Goal: Task Accomplishment & Management: Manage account settings

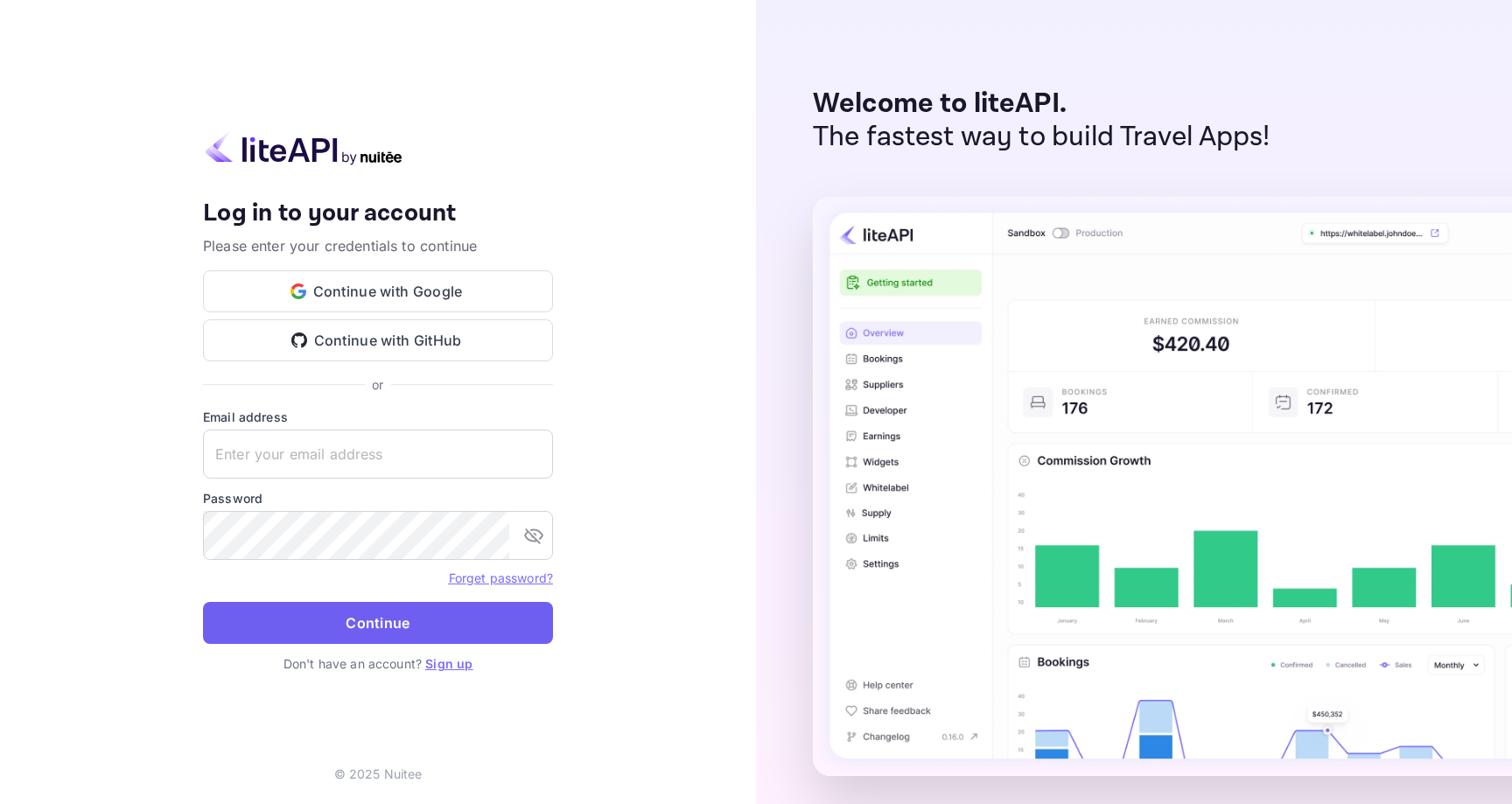
type input "senthil@gounravel.com"
click at [366, 617] on button "Continue" at bounding box center [377, 623] width 350 height 42
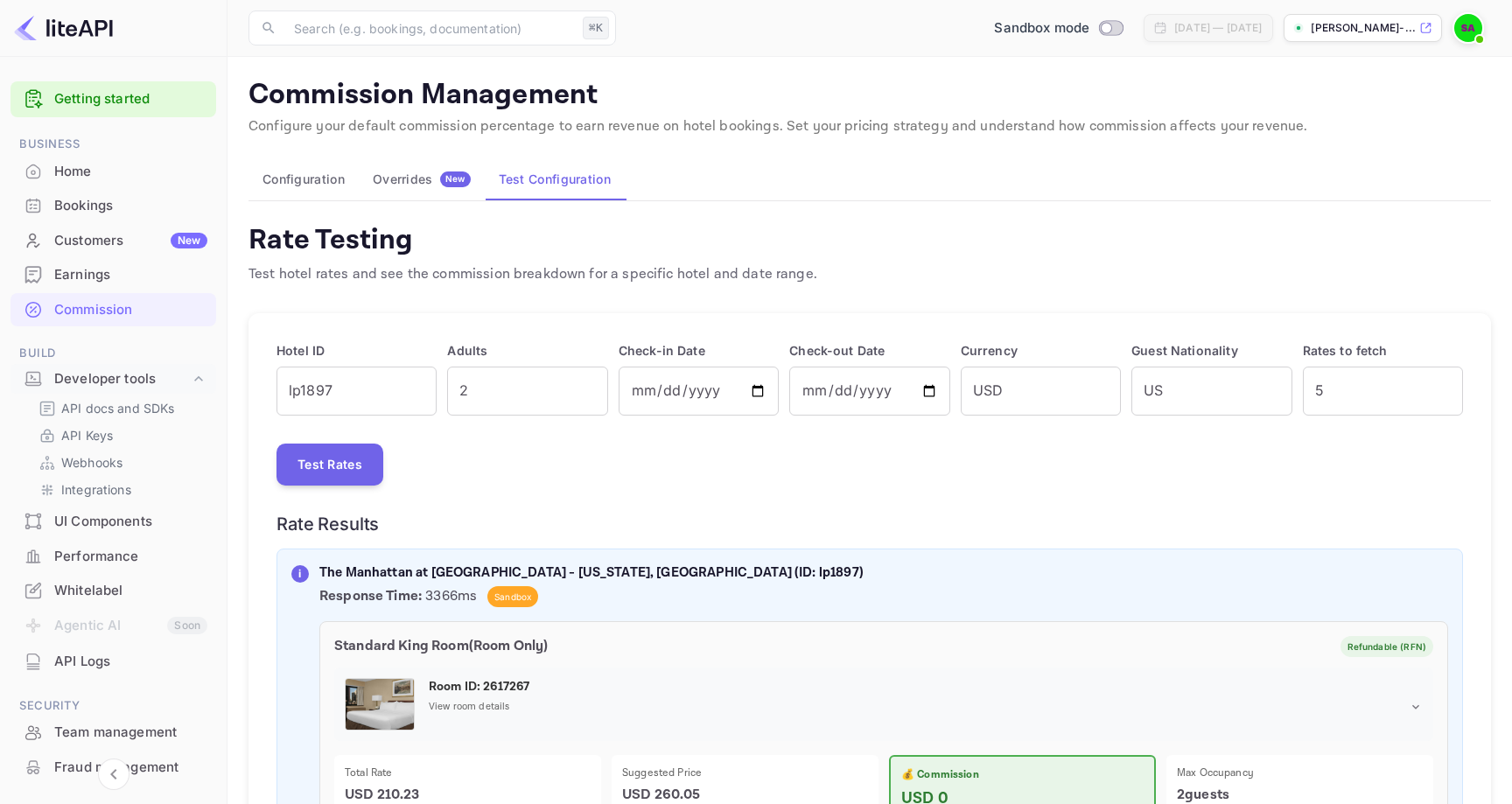
scroll to position [40, 0]
